Goal: Task Accomplishment & Management: Manage account settings

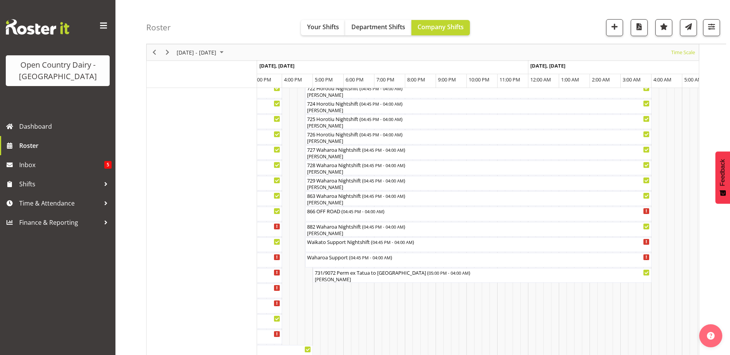
scroll to position [457, 0]
click at [713, 24] on span "button" at bounding box center [711, 27] width 10 height 10
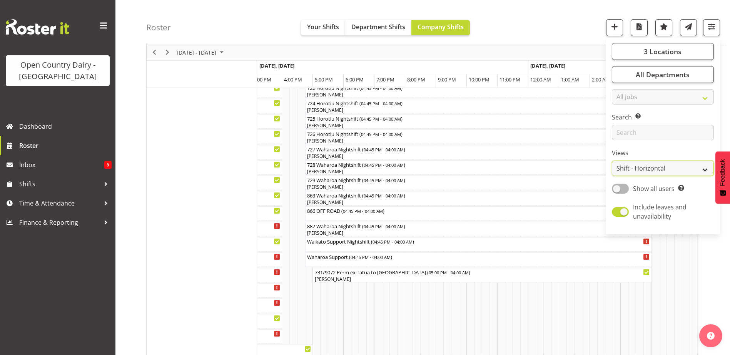
click at [662, 172] on select "Staff Role Shift - Horizontal Shift - Vertical Staff - Location" at bounding box center [663, 168] width 102 height 15
select select "staff"
click at [612, 161] on select "Staff Role Shift - Horizontal Shift - Vertical Staff - Location" at bounding box center [663, 168] width 102 height 15
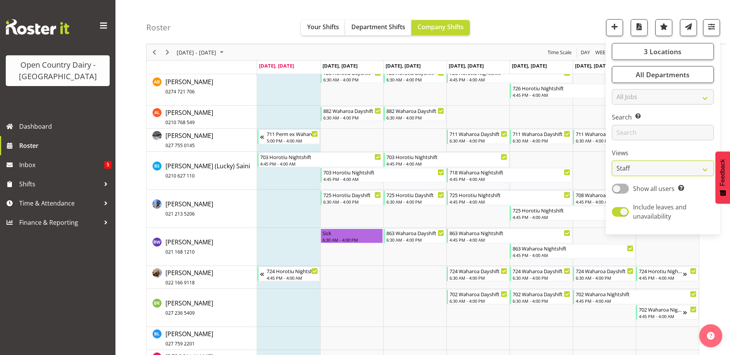
scroll to position [737, 0]
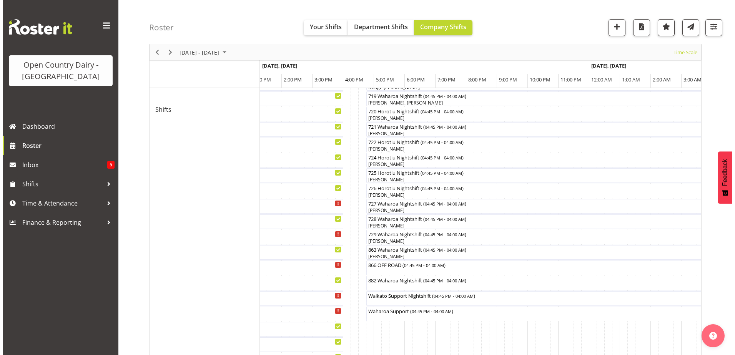
scroll to position [418, 0]
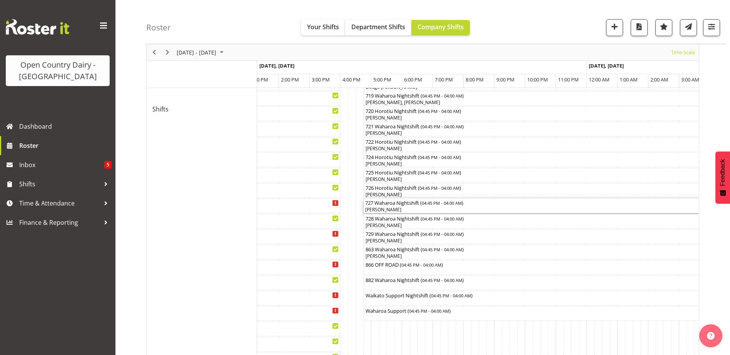
click at [387, 208] on div "[PERSON_NAME]" at bounding box center [536, 210] width 343 height 7
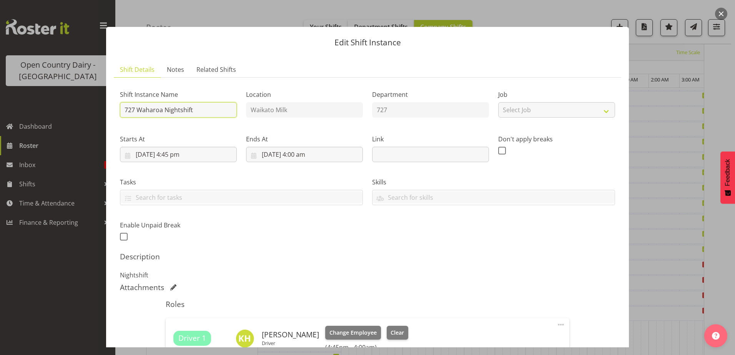
click at [199, 108] on input "727 Waharoa Nightshift" at bounding box center [178, 109] width 117 height 15
type input "727 Waharoa Nightshift OFF ROAD"
click at [387, 334] on button "Clear" at bounding box center [398, 333] width 22 height 14
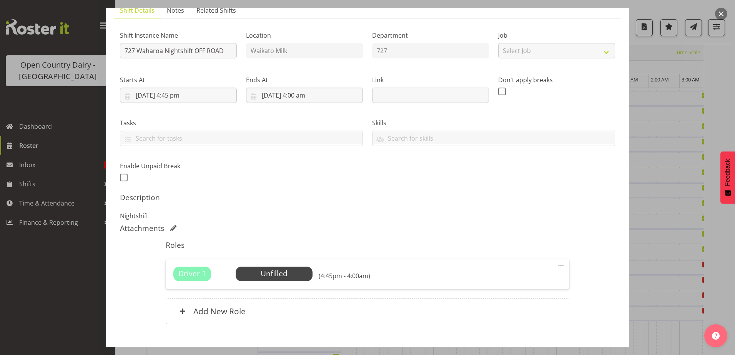
scroll to position [105, 0]
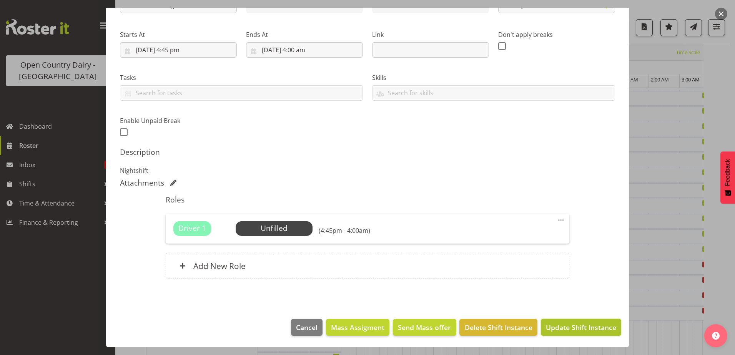
click at [555, 329] on span "Update Shift Instance" at bounding box center [581, 328] width 70 height 10
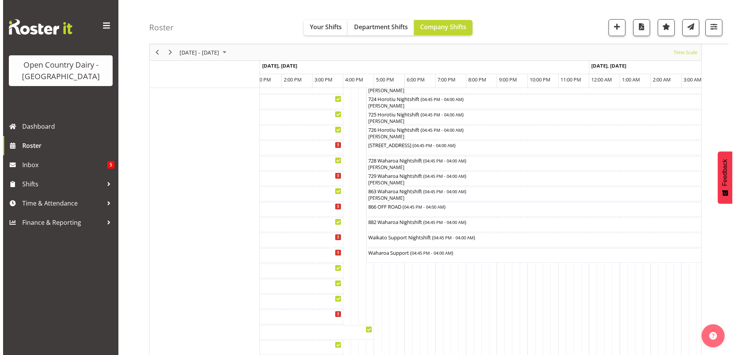
scroll to position [487, 0]
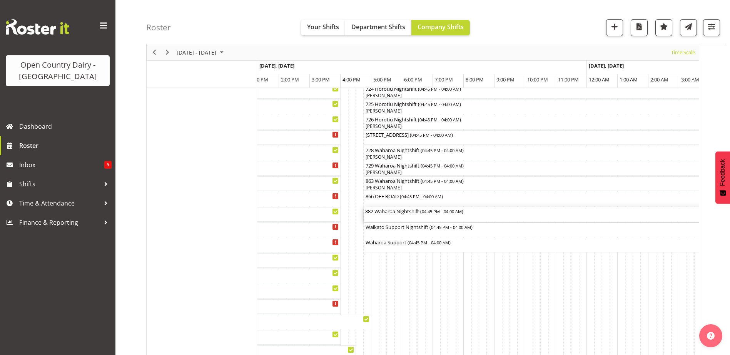
click at [407, 214] on div "882 Waharoa Nightshift ( 04:45 PM - 04:00 AM )" at bounding box center [536, 211] width 343 height 8
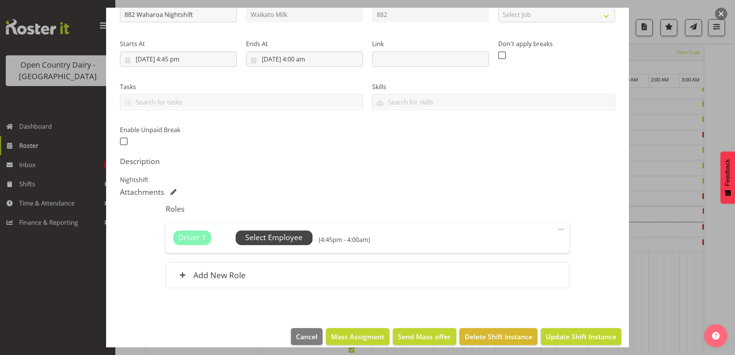
scroll to position [105, 0]
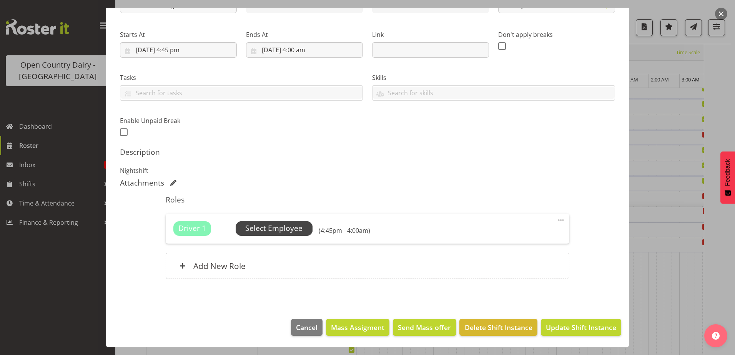
click at [279, 226] on span "Select Employee" at bounding box center [273, 228] width 57 height 11
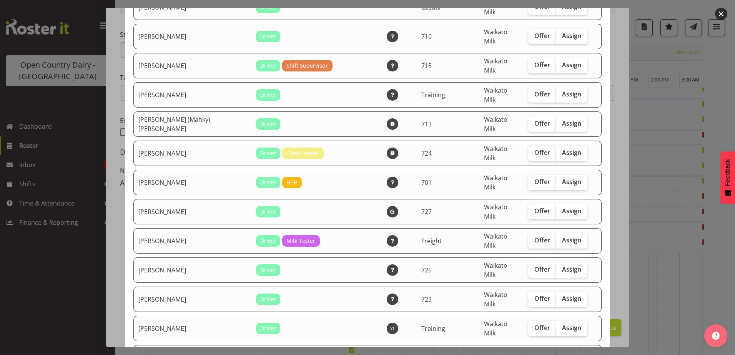
scroll to position [423, 0]
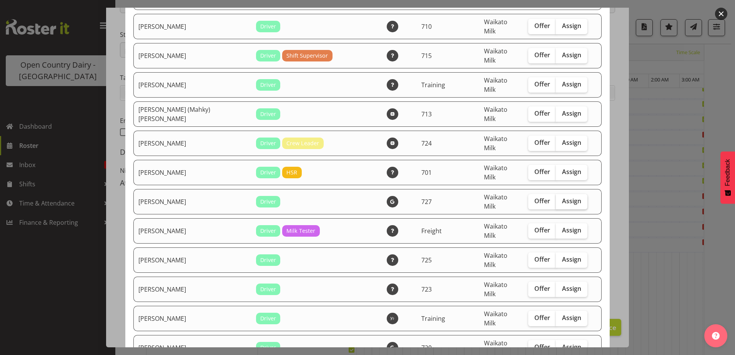
click at [562, 197] on span "Assign" at bounding box center [571, 201] width 19 height 8
click at [561, 199] on input "Assign" at bounding box center [558, 201] width 5 height 5
checkbox input "true"
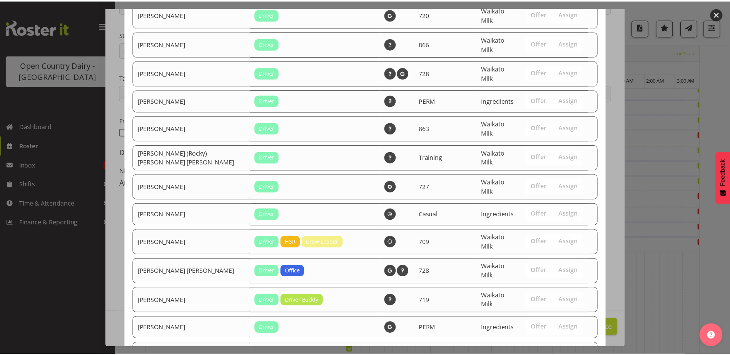
scroll to position [864, 0]
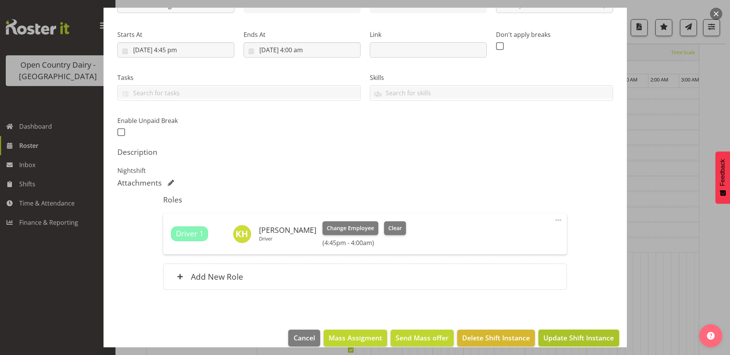
click at [577, 337] on span "Update Shift Instance" at bounding box center [578, 338] width 70 height 10
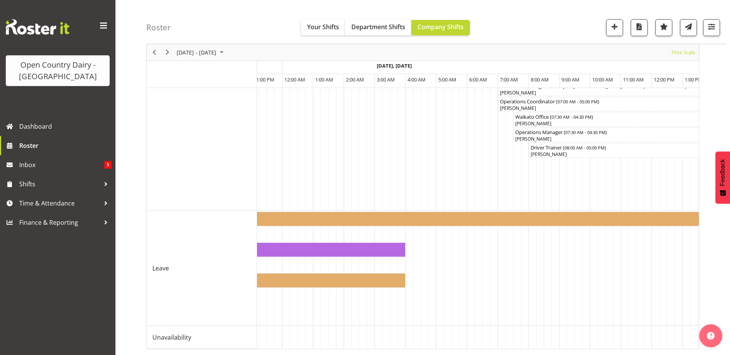
scroll to position [0, 0]
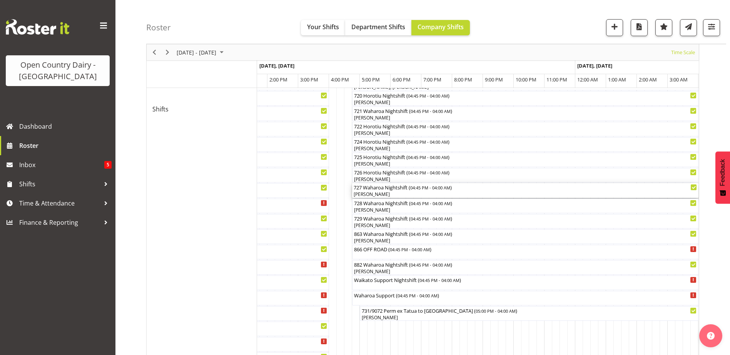
click at [381, 194] on div "[PERSON_NAME]" at bounding box center [524, 194] width 343 height 7
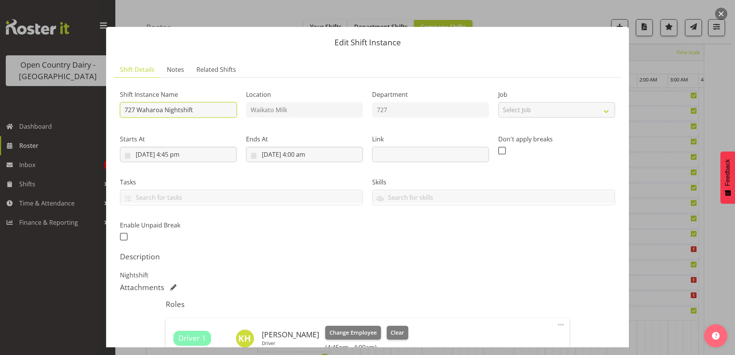
click at [195, 108] on input "727 Waharoa Nightshift" at bounding box center [178, 109] width 117 height 15
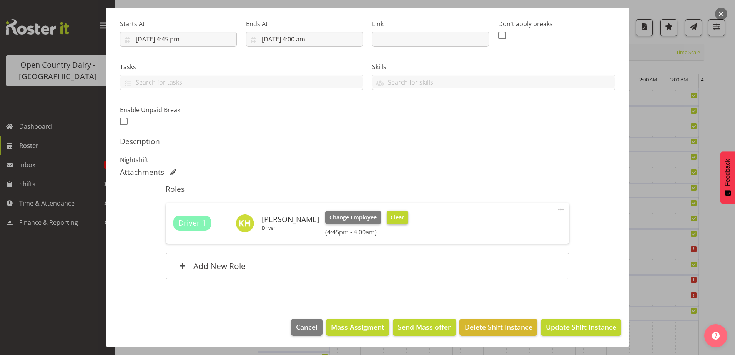
type input "727 Waharoa Nightshift OFF ROAD"
click at [391, 219] on span "Clear" at bounding box center [397, 217] width 13 height 8
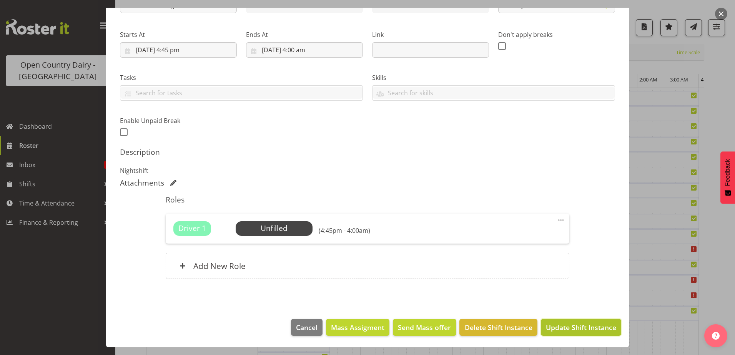
click at [587, 329] on span "Update Shift Instance" at bounding box center [581, 328] width 70 height 10
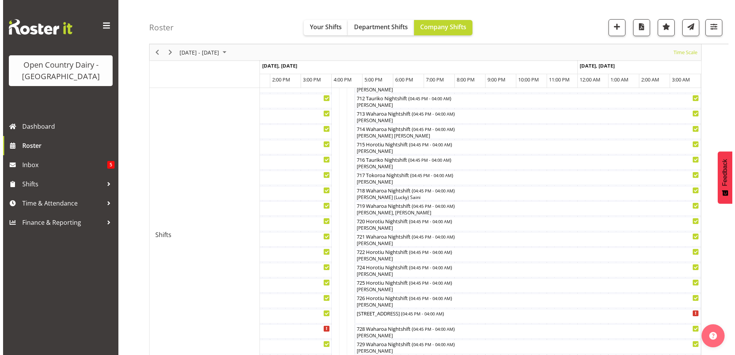
scroll to position [294, 0]
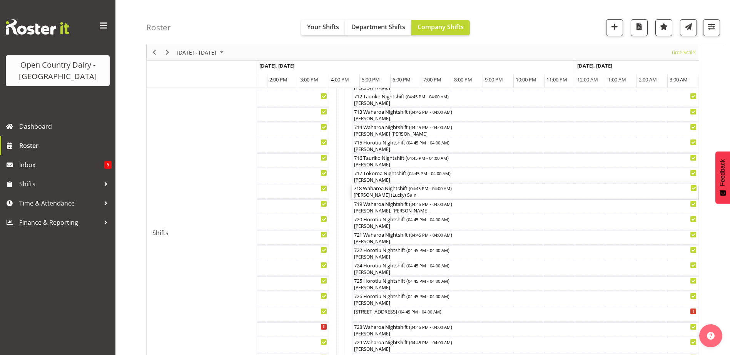
click at [403, 194] on div "[PERSON_NAME] (Lucky) Saini" at bounding box center [524, 195] width 343 height 7
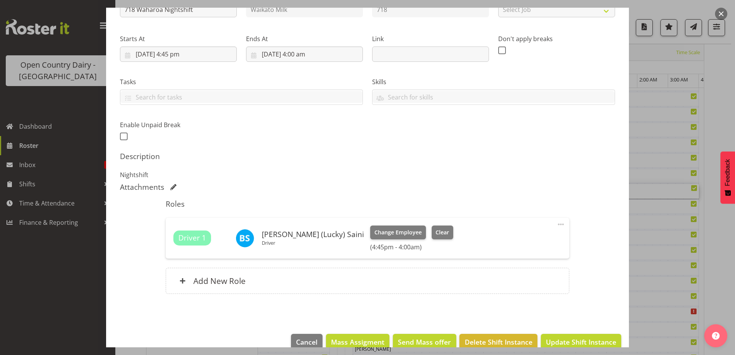
scroll to position [115, 0]
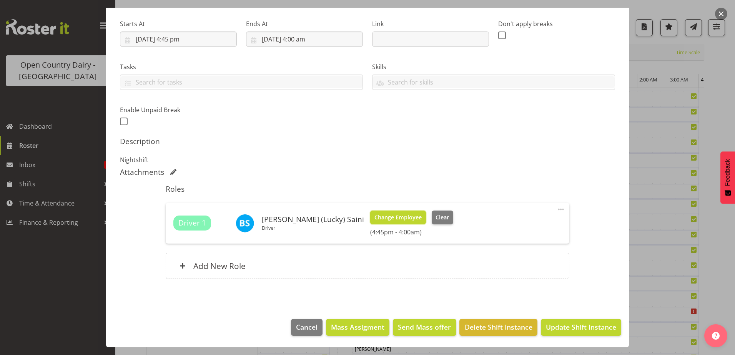
click at [385, 213] on span "Change Employee" at bounding box center [398, 217] width 47 height 8
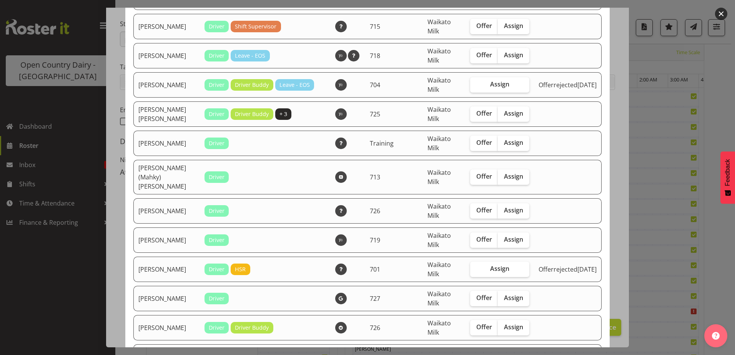
scroll to position [885, 0]
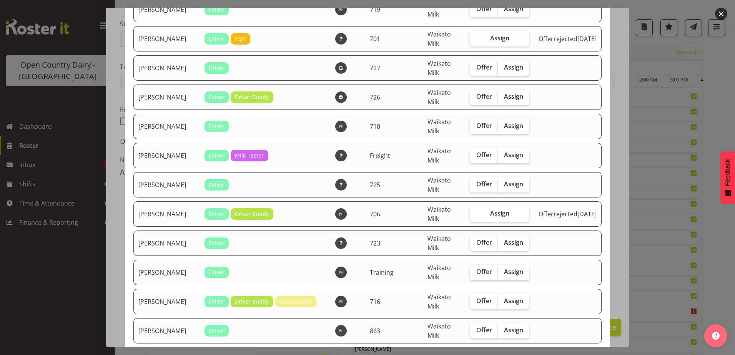
click at [508, 63] on span "Assign" at bounding box center [513, 67] width 19 height 8
click at [503, 65] on input "Assign" at bounding box center [500, 67] width 5 height 5
checkbox input "true"
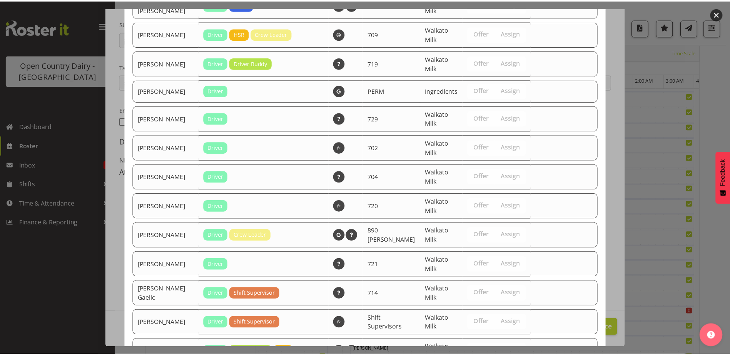
scroll to position [1680, 0]
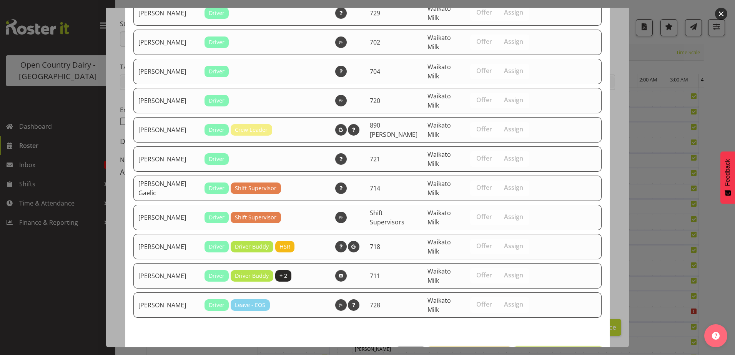
click at [551, 351] on span "Assign Kase Hussey" at bounding box center [559, 355] width 78 height 9
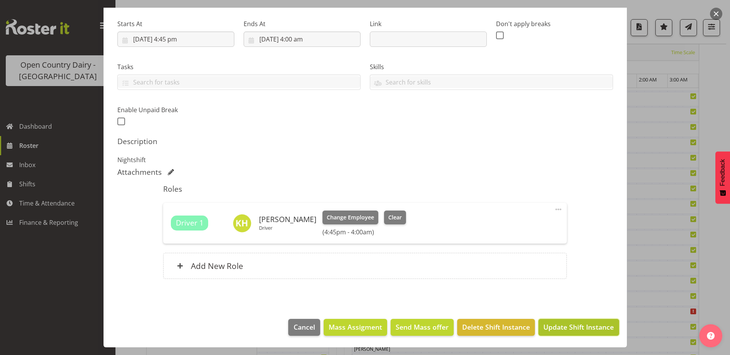
click at [554, 326] on span "Update Shift Instance" at bounding box center [578, 327] width 70 height 10
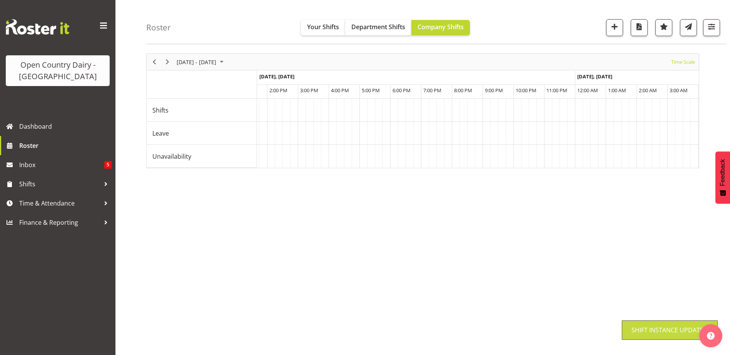
scroll to position [25, 0]
